Goal: Transaction & Acquisition: Book appointment/travel/reservation

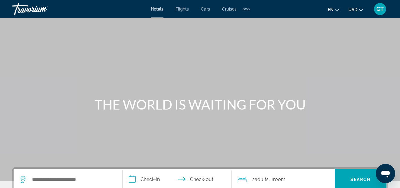
click at [182, 8] on span "Flights" at bounding box center [181, 9] width 13 height 5
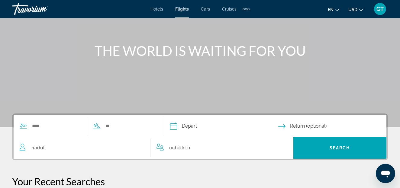
scroll to position [92, 0]
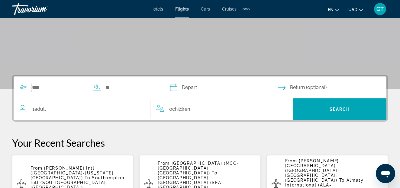
click at [60, 87] on input "Search widget" at bounding box center [55, 87] width 49 height 9
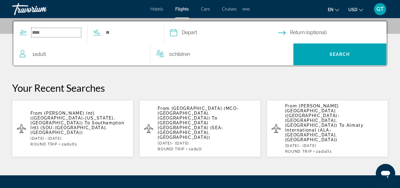
scroll to position [148, 0]
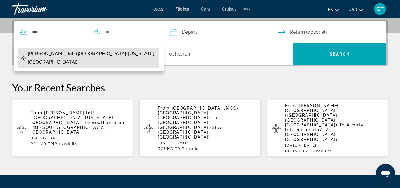
click at [76, 53] on span "[PERSON_NAME] Intl ([GEOGRAPHIC_DATA]-[US_STATE], [GEOGRAPHIC_DATA])" at bounding box center [92, 57] width 128 height 17
type input "**********"
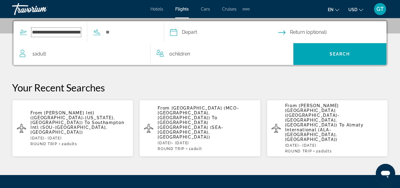
scroll to position [0, 24]
click at [149, 32] on input "Search widget" at bounding box center [145, 32] width 49 height 9
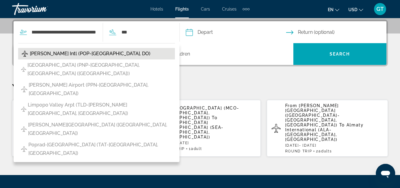
click at [88, 52] on span "[PERSON_NAME] Intl (POP-[GEOGRAPHIC_DATA], DO)" at bounding box center [90, 53] width 120 height 8
type input "**********"
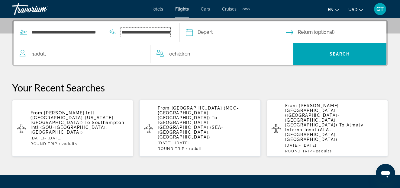
scroll to position [0, 36]
click at [238, 33] on input "Depart date" at bounding box center [247, 33] width 95 height 24
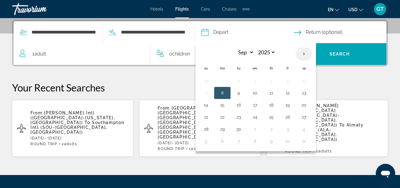
click at [302, 54] on th "Next month" at bounding box center [303, 53] width 16 height 13
select select "**"
click at [272, 117] on button "25" at bounding box center [271, 117] width 10 height 8
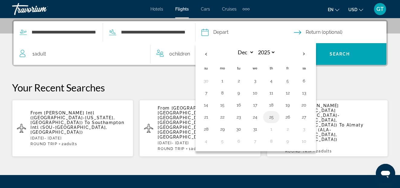
type input "**********"
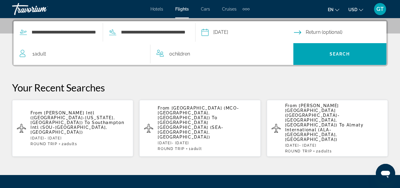
click at [339, 33] on input "Return date" at bounding box center [341, 33] width 95 height 24
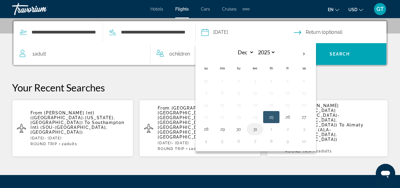
click at [255, 130] on button "31" at bounding box center [255, 129] width 10 height 8
type input "**********"
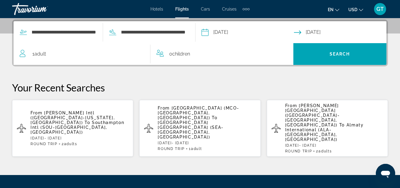
click at [57, 55] on div "1 Adult Adults" at bounding box center [85, 54] width 130 height 8
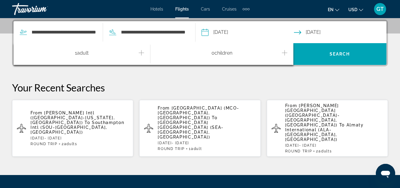
click at [141, 53] on icon "Increment adults" at bounding box center [141, 52] width 5 height 5
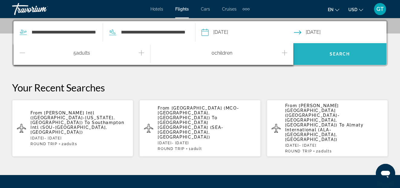
click at [335, 54] on span "Search" at bounding box center [339, 54] width 21 height 5
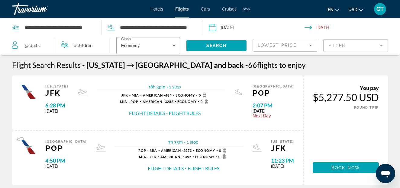
click at [379, 46] on mat-form-field "Filter" at bounding box center [355, 45] width 65 height 13
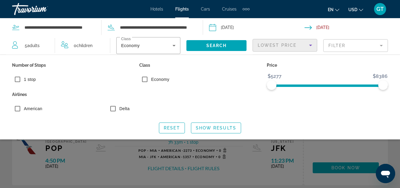
click at [311, 46] on icon "Sort by" at bounding box center [310, 45] width 7 height 7
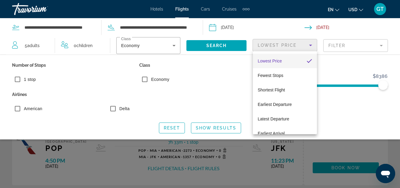
click at [343, 68] on div at bounding box center [200, 94] width 400 height 188
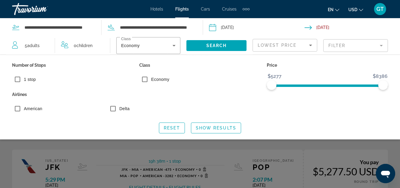
scroll to position [62, 0]
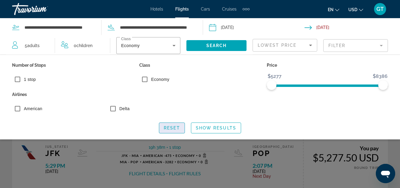
click at [174, 129] on span "Reset" at bounding box center [172, 128] width 16 height 5
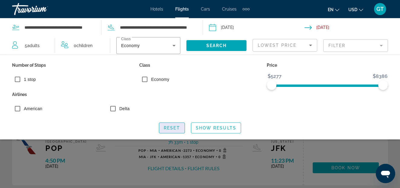
click at [169, 128] on span "Reset" at bounding box center [172, 128] width 16 height 5
click at [219, 129] on span "Show Results" at bounding box center [216, 128] width 40 height 5
